Goal: Connect with others: Connect with others

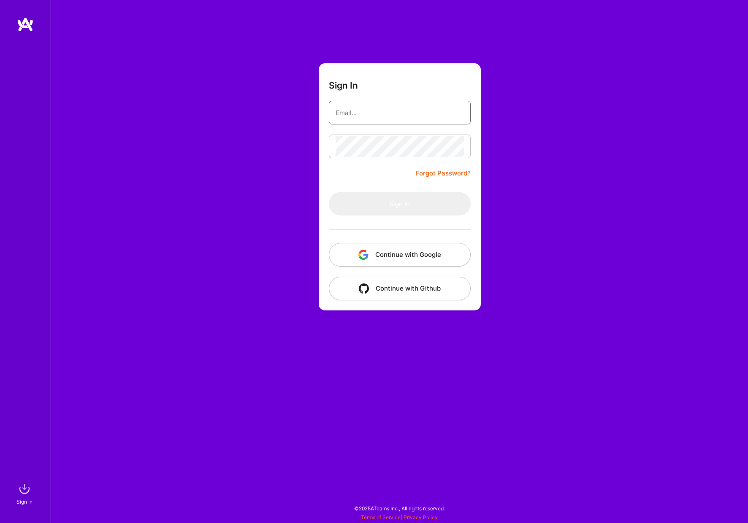
type input "[PERSON_NAME][EMAIL_ADDRESS][DOMAIN_NAME]"
click at [399, 204] on button "Sign In" at bounding box center [400, 204] width 142 height 24
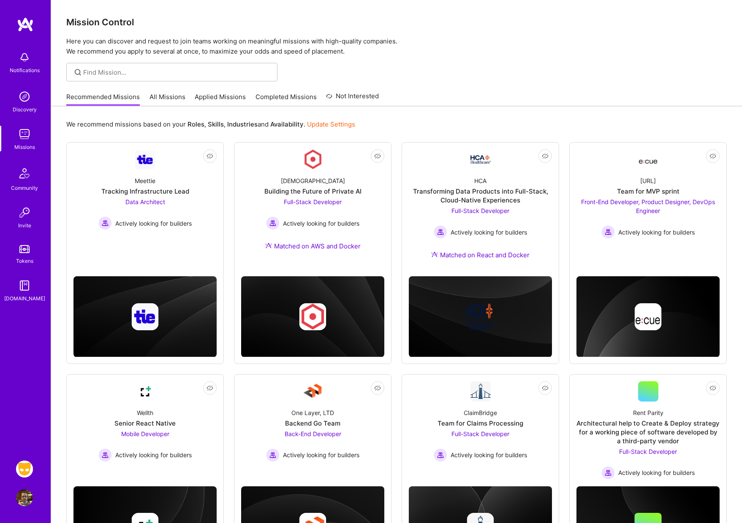
click at [27, 498] on img at bounding box center [24, 498] width 17 height 17
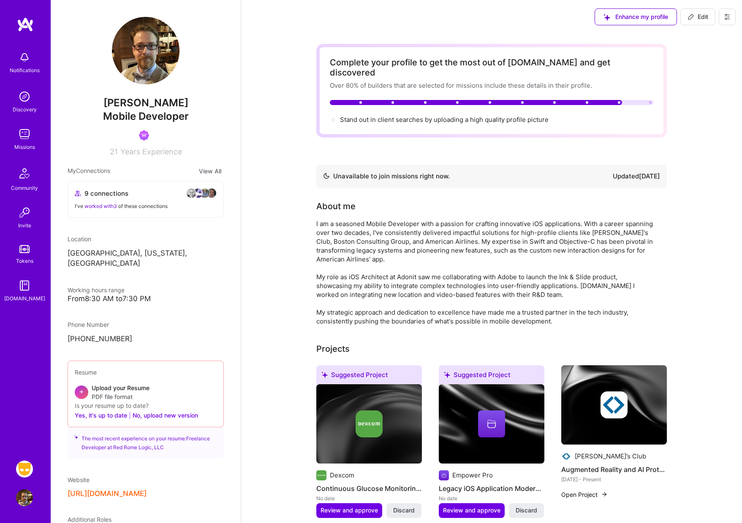
click at [24, 176] on img at bounding box center [24, 173] width 20 height 20
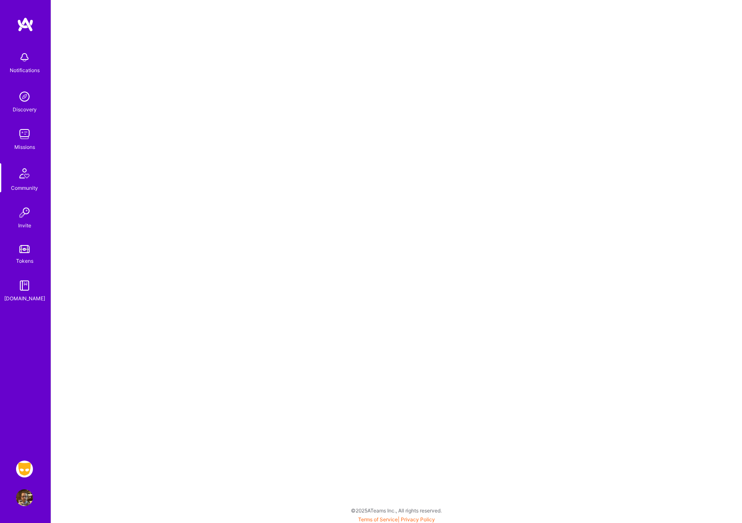
click at [26, 28] on img at bounding box center [25, 24] width 17 height 15
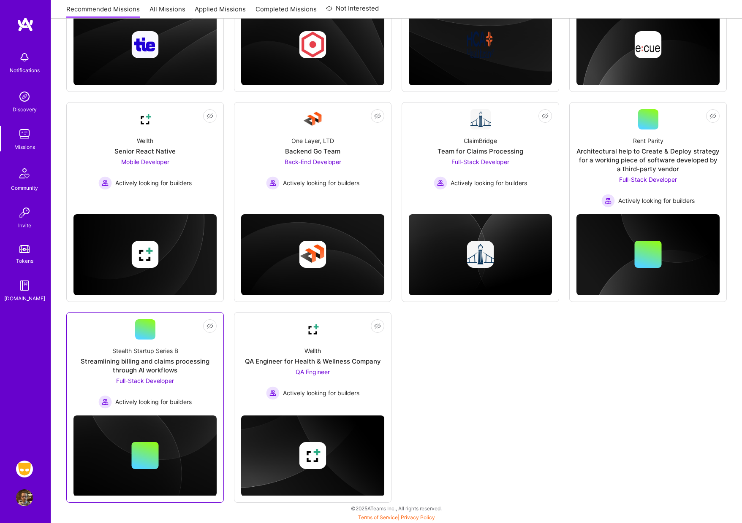
scroll to position [272, 0]
click at [26, 501] on img at bounding box center [24, 498] width 17 height 17
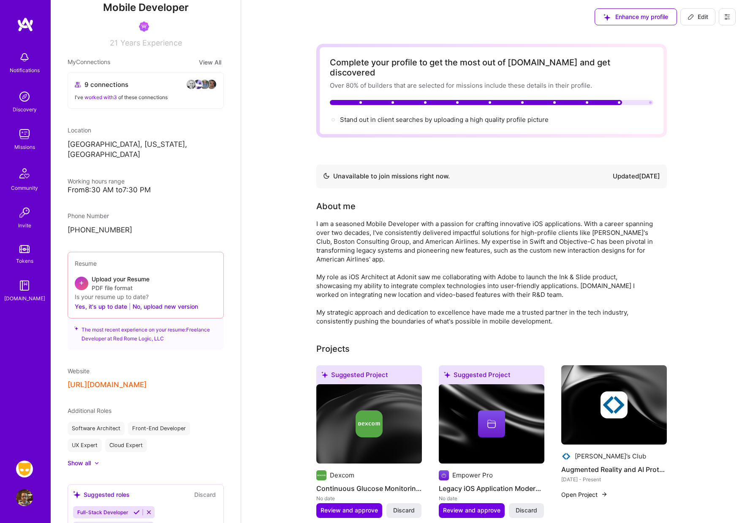
scroll to position [109, 0]
click at [188, 85] on img at bounding box center [191, 84] width 10 height 10
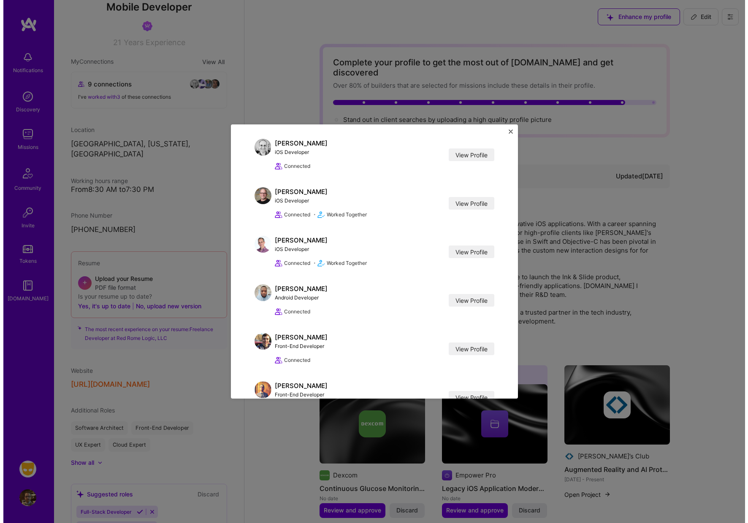
scroll to position [192, 0]
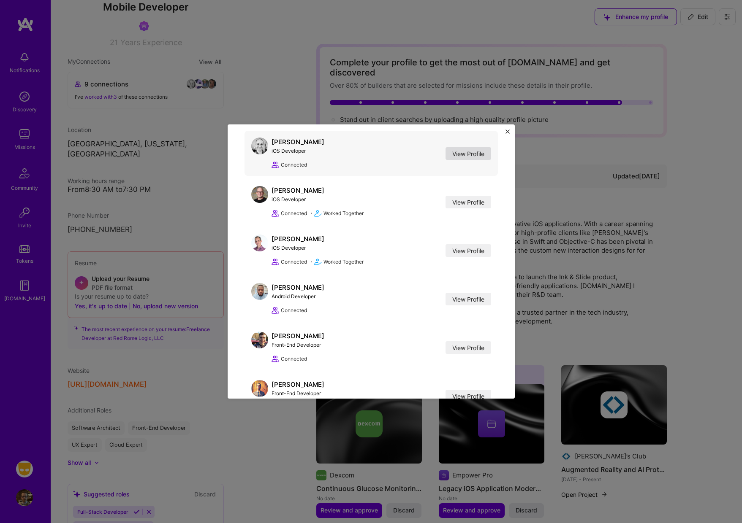
click at [457, 156] on link "View Profile" at bounding box center [468, 153] width 46 height 13
